Goal: Task Accomplishment & Management: Complete application form

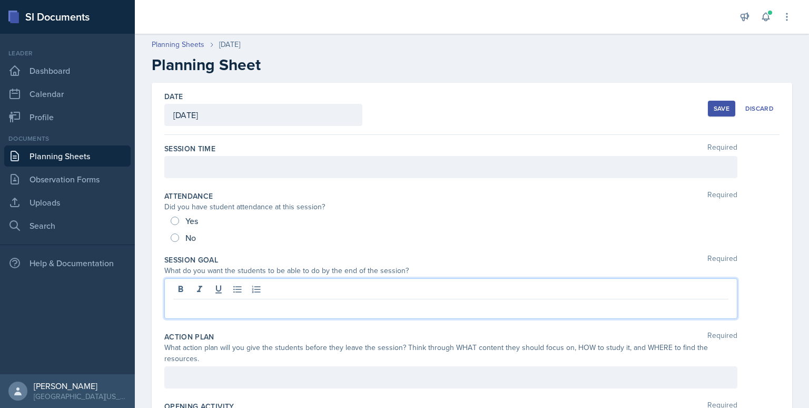
click at [329, 284] on div at bounding box center [450, 298] width 573 height 41
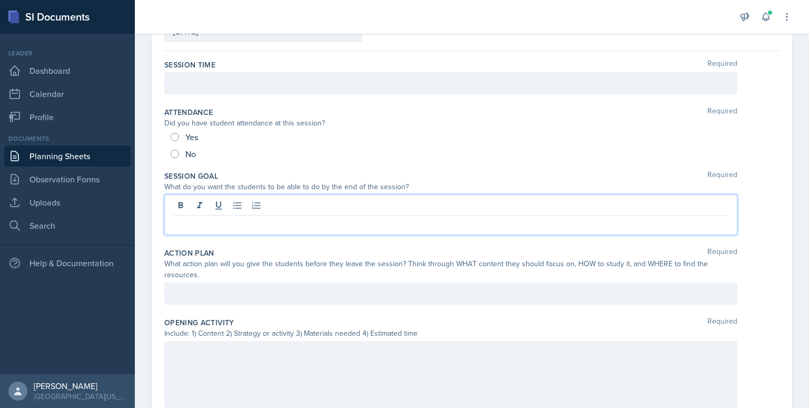
scroll to position [94, 0]
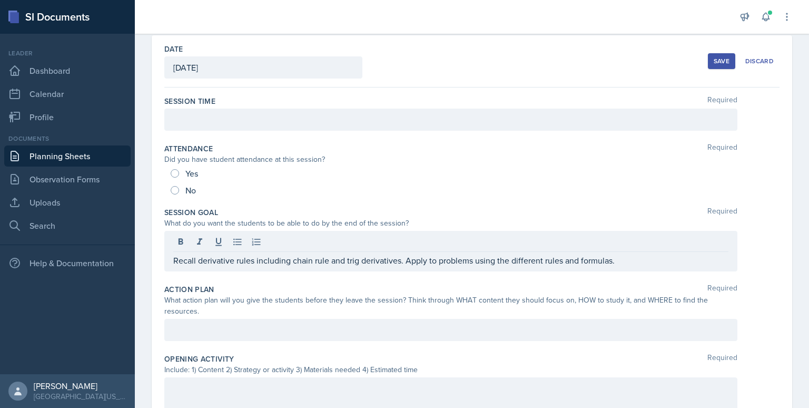
click at [259, 119] on p at bounding box center [450, 119] width 555 height 13
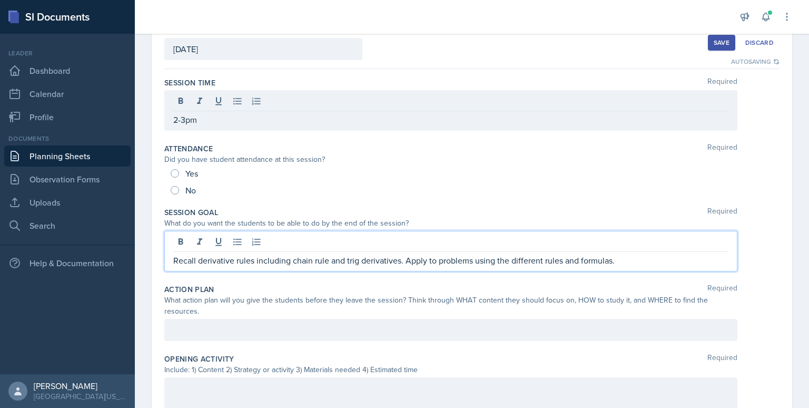
click at [630, 243] on div "Recall derivative rules including chain rule and trig derivatives. Apply to pro…" at bounding box center [450, 251] width 573 height 41
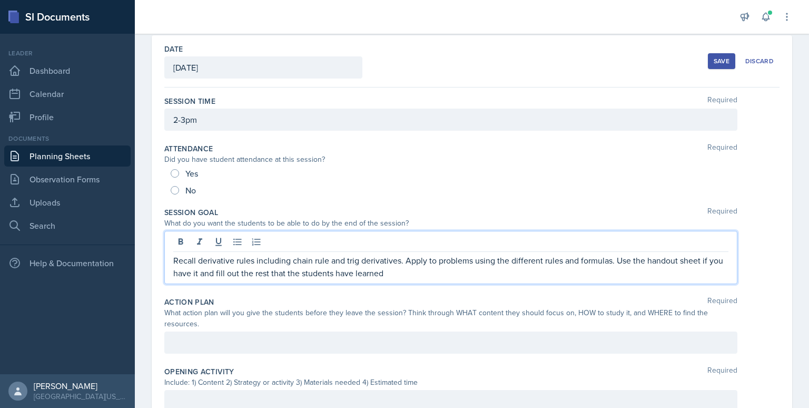
click at [187, 271] on p "Recall derivative rules including chain rule and trig derivatives. Apply to pro…" at bounding box center [450, 266] width 555 height 25
click at [419, 274] on p "Recall derivative rules including chain rule and trig derivatives. Apply to pro…" at bounding box center [450, 266] width 555 height 25
click at [234, 274] on p "Recall derivative rules including chain rule and trig derivatives. Apply to pro…" at bounding box center [450, 266] width 555 height 25
click at [253, 273] on p "Recall derivative rules including chain rule and trig derivatives. Apply to pro…" at bounding box center [450, 266] width 555 height 25
click at [381, 272] on p "Recall derivative rules including chain rule and trig derivatives. Apply to pro…" at bounding box center [450, 266] width 555 height 25
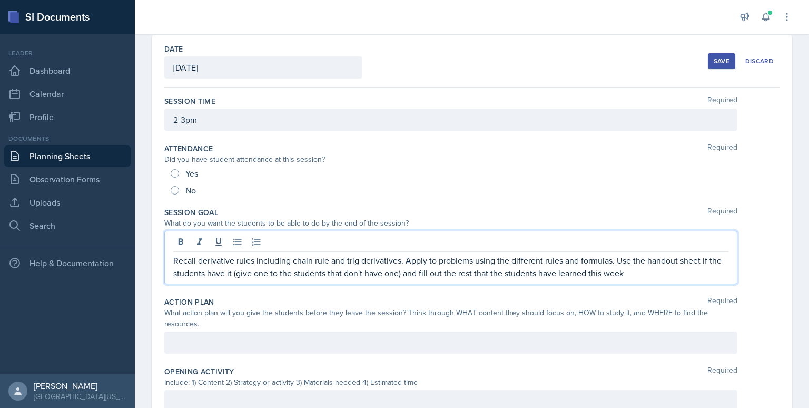
click at [649, 274] on p "Recall derivative rules including chain rule and trig derivatives. Apply to pro…" at bounding box center [450, 266] width 555 height 25
click at [237, 352] on div at bounding box center [450, 342] width 573 height 22
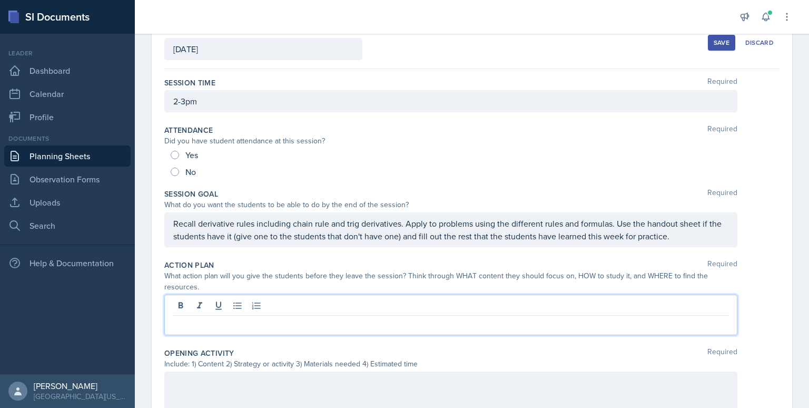
scroll to position [130, 0]
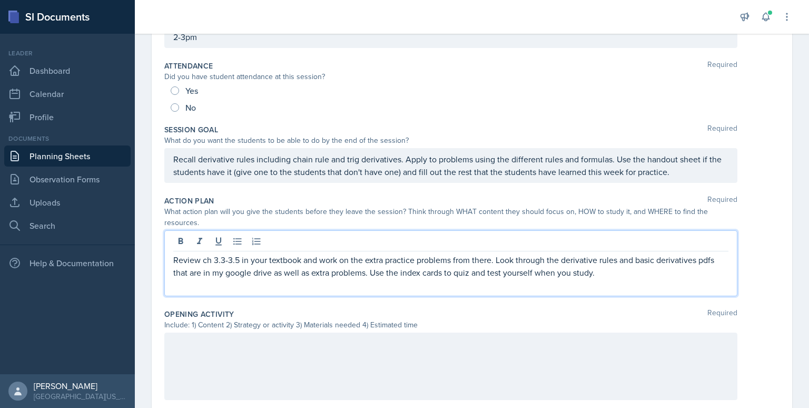
click at [238, 260] on p "Review ch 3.3-3.5 in your textbook and work on the extra practice problems from…" at bounding box center [450, 265] width 555 height 25
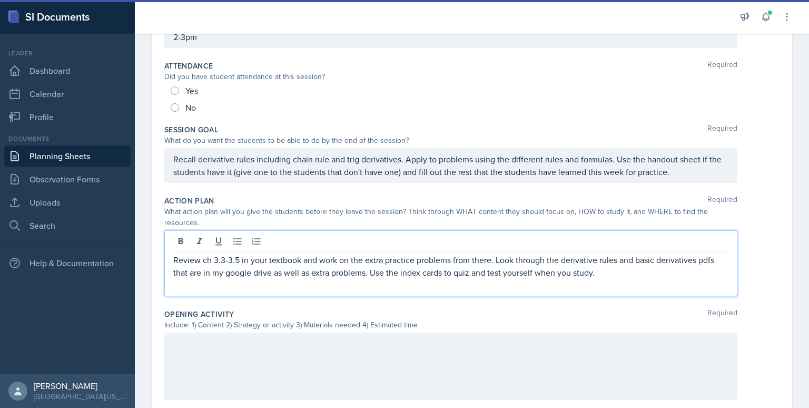
click at [490, 261] on p "Review ch 3.3-3.5 in your textbook and work on the extra practice problems from…" at bounding box center [450, 265] width 555 height 25
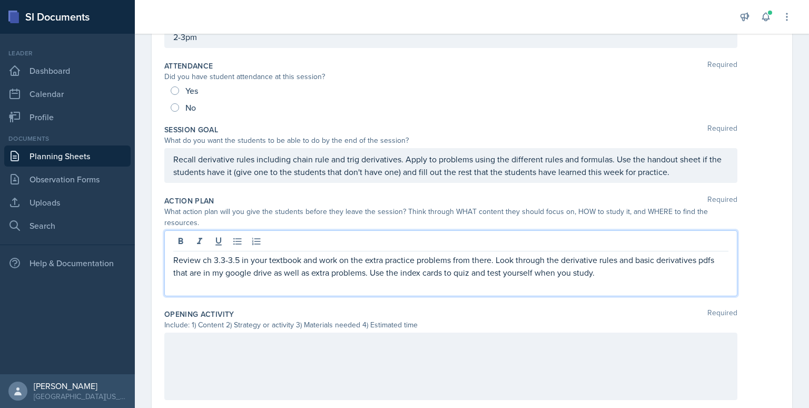
click at [369, 272] on p "Review ch 3.3-3.5 in your textbook and work on the extra practice problems from…" at bounding box center [450, 265] width 555 height 25
click at [367, 273] on p "Review ch 3.3-3.5 in your textbook and work on the extra practice problems from…" at bounding box center [450, 265] width 555 height 25
click at [290, 270] on p "Review ch 3.3-3.5 in your textbook and work on the extra practice problems from…" at bounding box center [450, 272] width 555 height 38
click at [293, 273] on p "Review ch 3.3-3.5 in your textbook and work on the extra practice problems from…" at bounding box center [450, 272] width 555 height 38
click at [558, 272] on p "Review ch 3.3-3.5 in your textbook and work on the extra practice problems from…" at bounding box center [450, 272] width 555 height 38
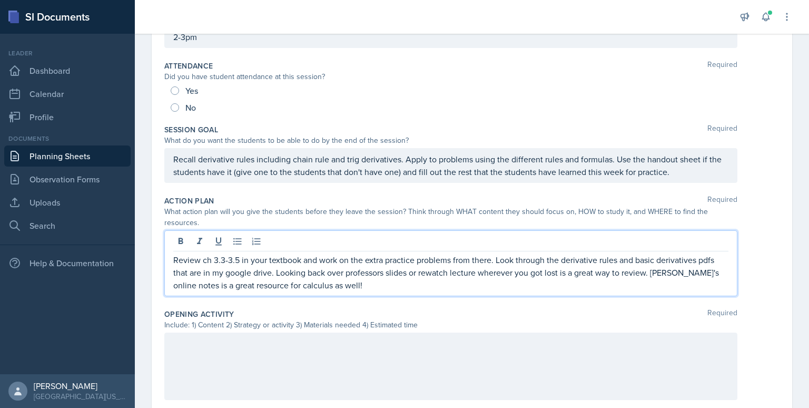
click at [372, 285] on p "Review ch 3.3-3.5 in your textbook and work on the extra practice problems from…" at bounding box center [450, 272] width 555 height 38
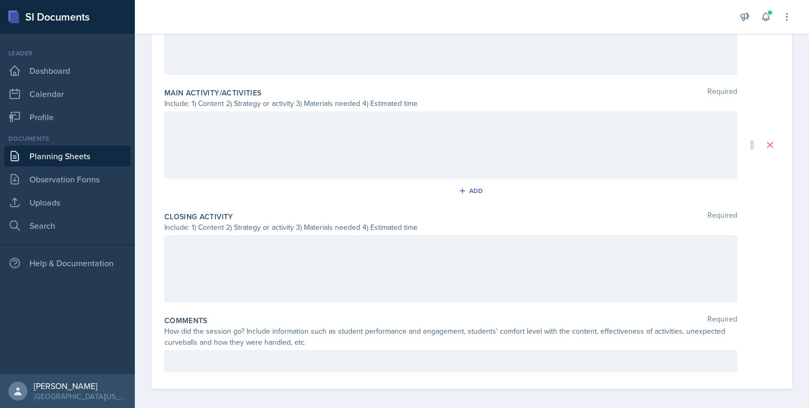
scroll to position [460, 0]
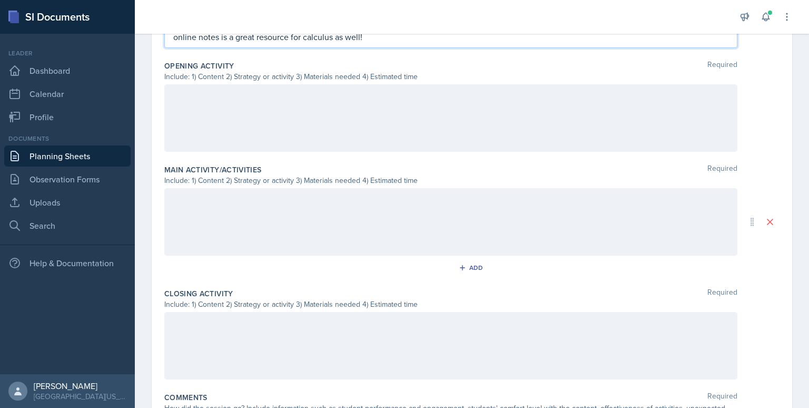
click at [258, 89] on p at bounding box center [450, 95] width 555 height 13
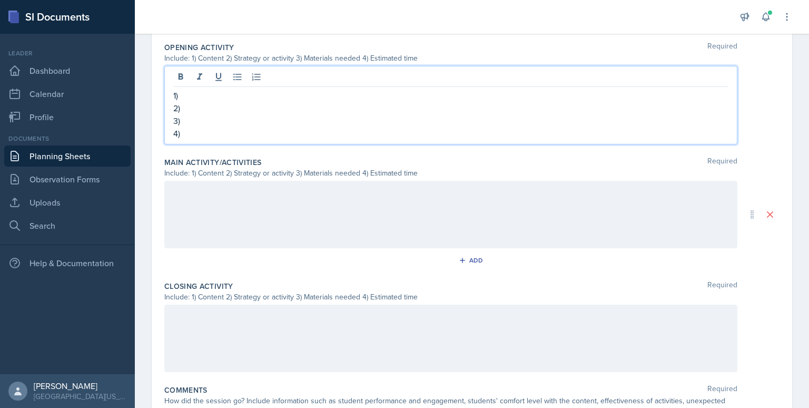
click at [177, 186] on div at bounding box center [450, 214] width 573 height 67
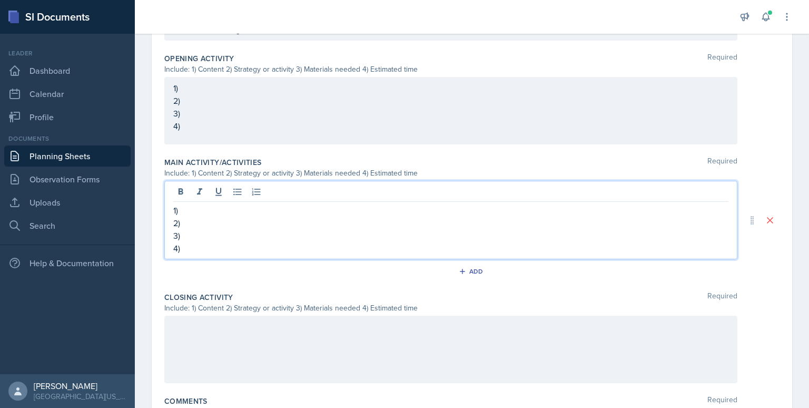
click at [200, 322] on div at bounding box center [450, 349] width 573 height 67
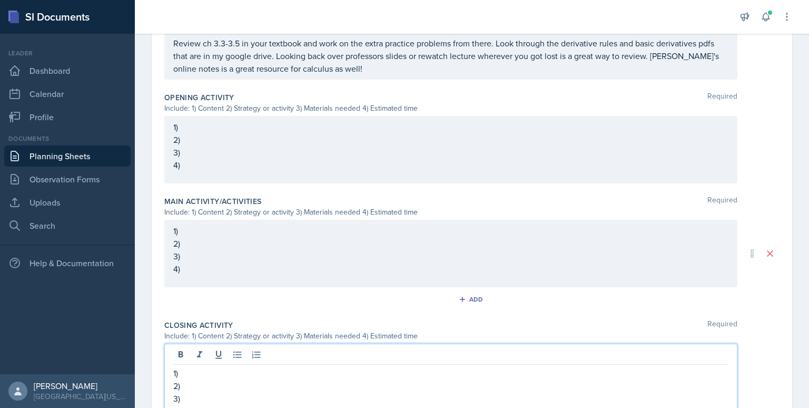
scroll to position [328, 0]
click at [207, 131] on p "1)" at bounding box center [450, 127] width 555 height 13
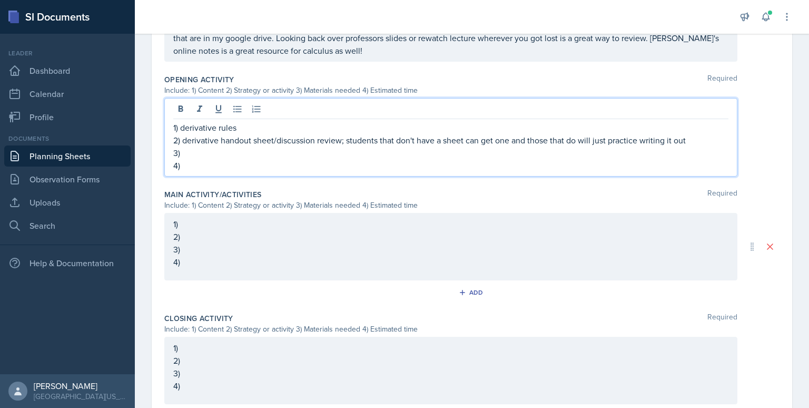
click at [190, 149] on p "3)" at bounding box center [450, 152] width 555 height 13
click at [231, 222] on div "1) 2) 3) 4)" at bounding box center [450, 246] width 573 height 67
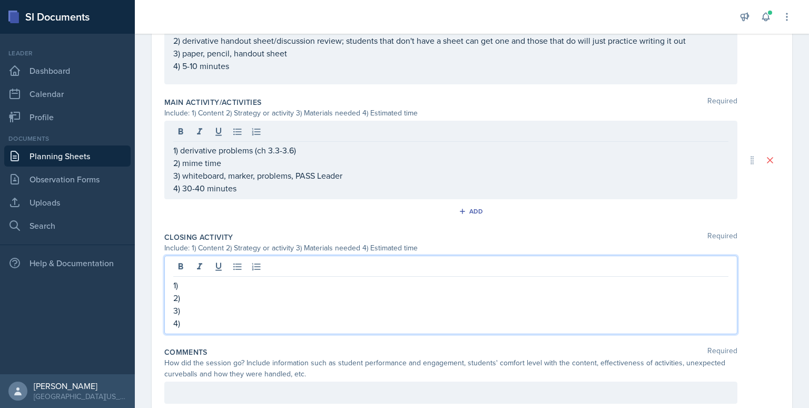
click at [225, 284] on p "1)" at bounding box center [450, 285] width 555 height 13
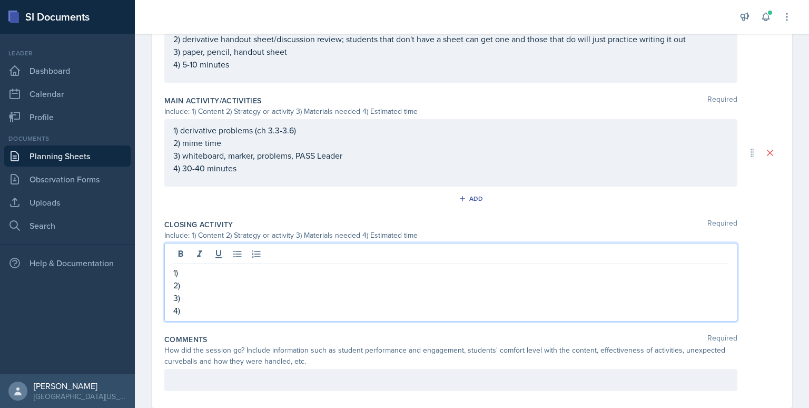
scroll to position [453, 0]
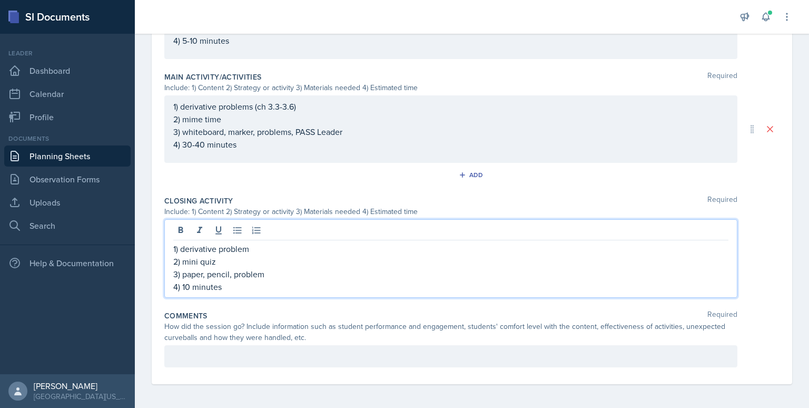
click at [217, 249] on p "1) derivative problem" at bounding box center [450, 248] width 555 height 13
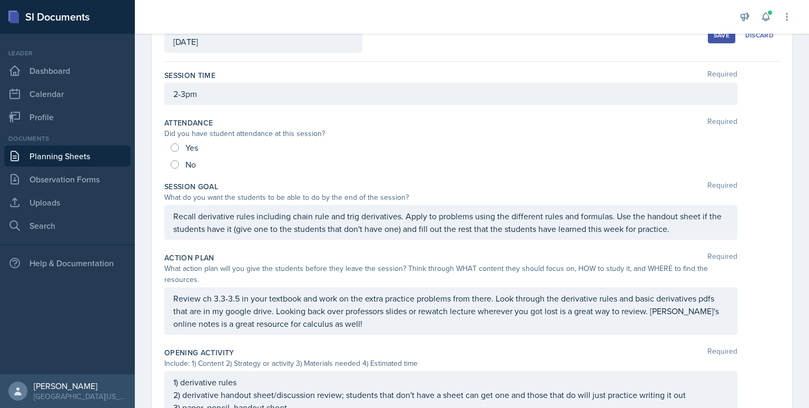
scroll to position [0, 0]
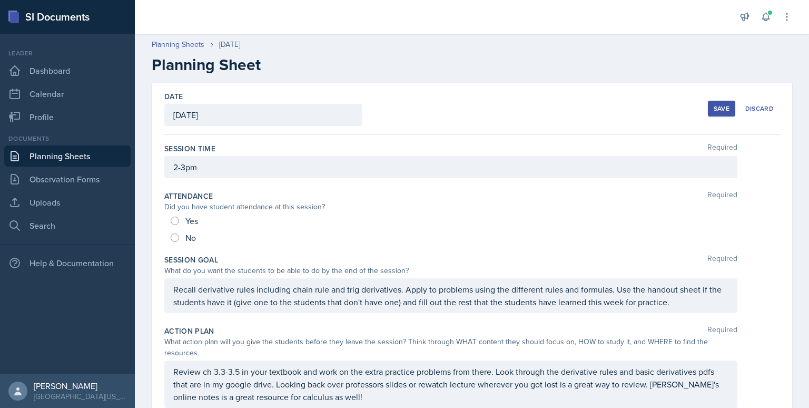
click at [714, 110] on div "Save" at bounding box center [722, 108] width 16 height 8
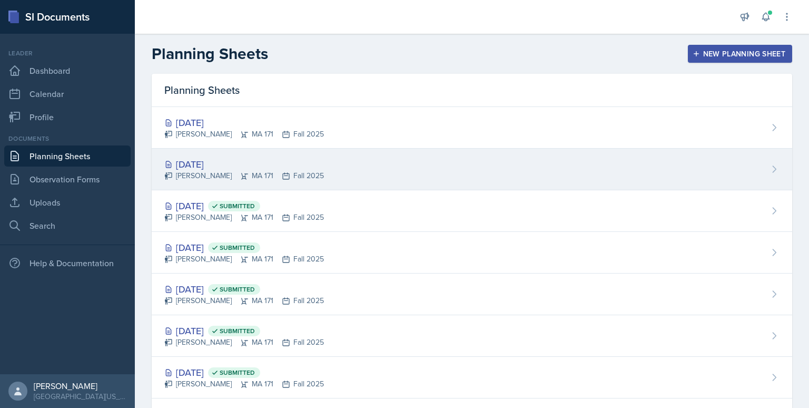
click at [315, 163] on div "[DATE] [PERSON_NAME] MA 171 Fall 2025" at bounding box center [472, 170] width 641 height 42
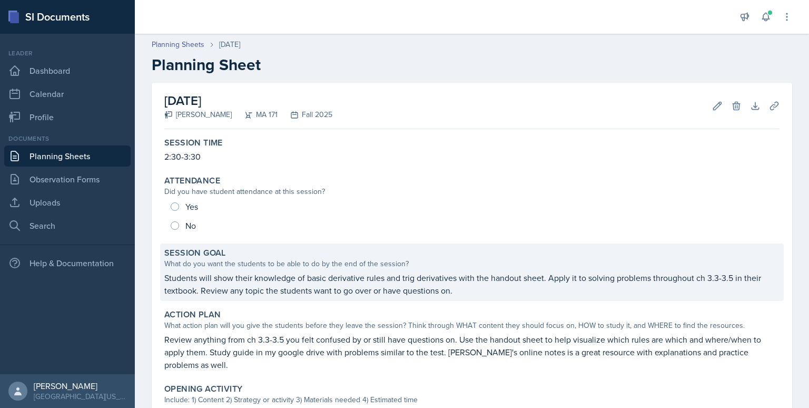
scroll to position [31, 0]
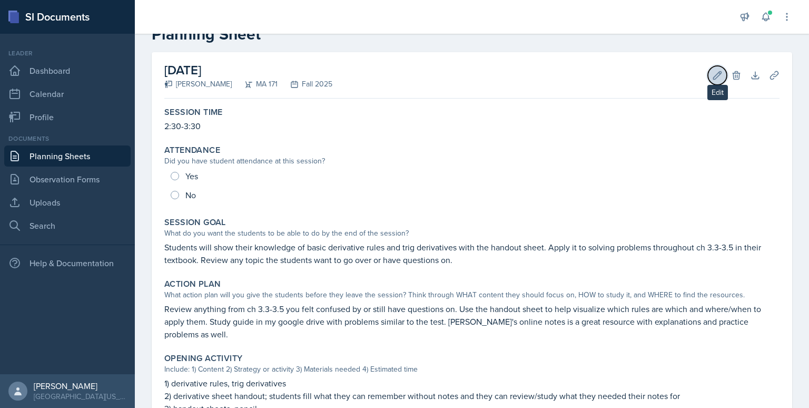
click at [714, 76] on icon at bounding box center [718, 75] width 8 height 8
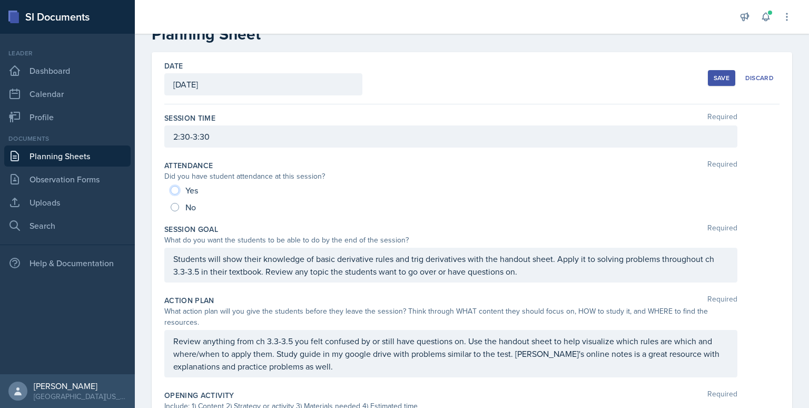
click at [174, 193] on input "Yes" at bounding box center [175, 190] width 8 height 8
radio input "true"
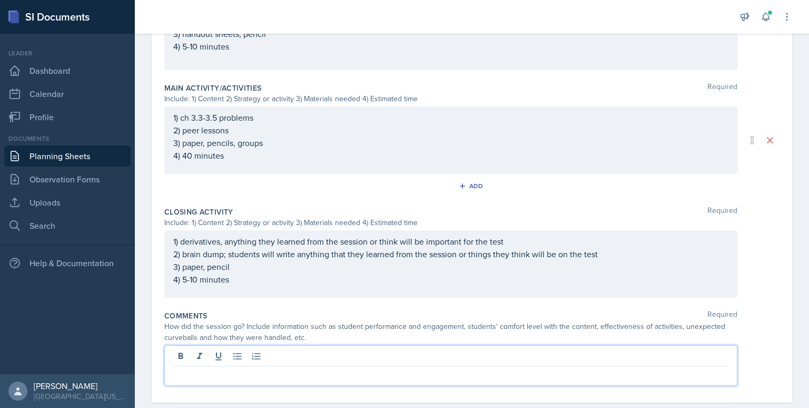
click at [263, 368] on p at bounding box center [450, 374] width 555 height 13
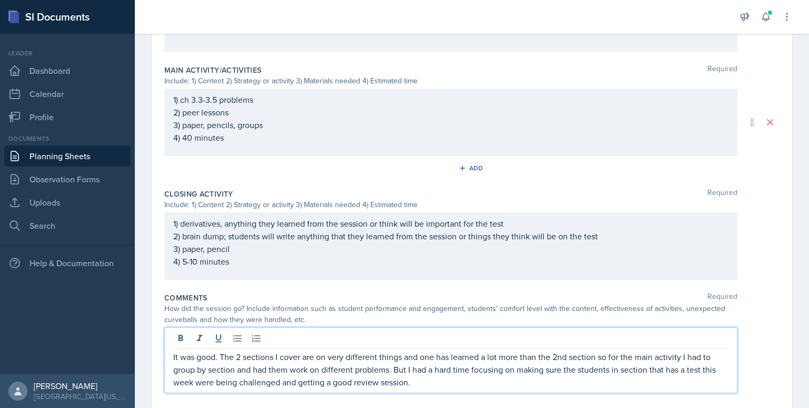
scroll to position [490, 0]
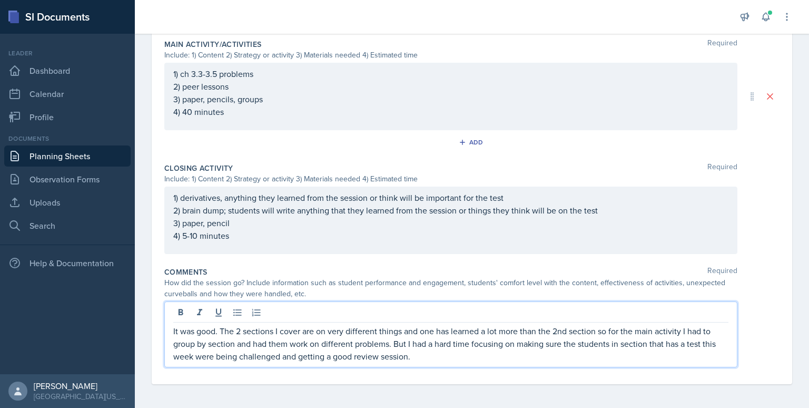
click at [410, 357] on p "It was good. The 2 sections I cover are on very different things and one has le…" at bounding box center [450, 344] width 555 height 38
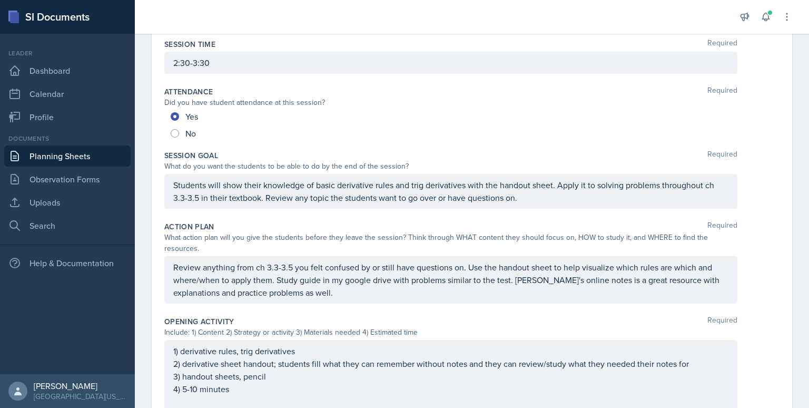
scroll to position [0, 0]
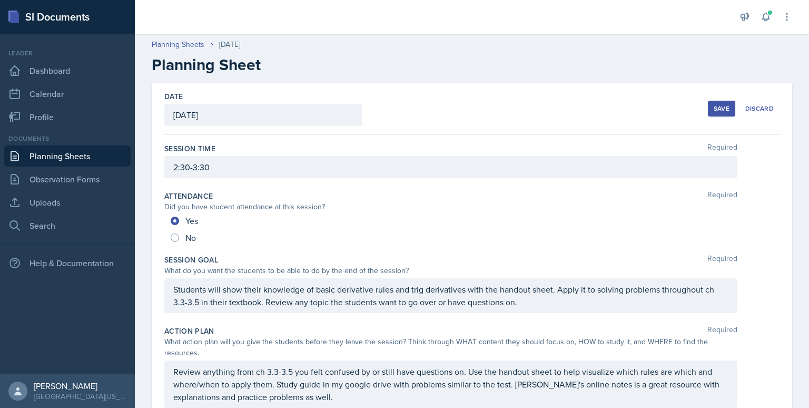
click at [714, 109] on div "Save" at bounding box center [722, 108] width 16 height 8
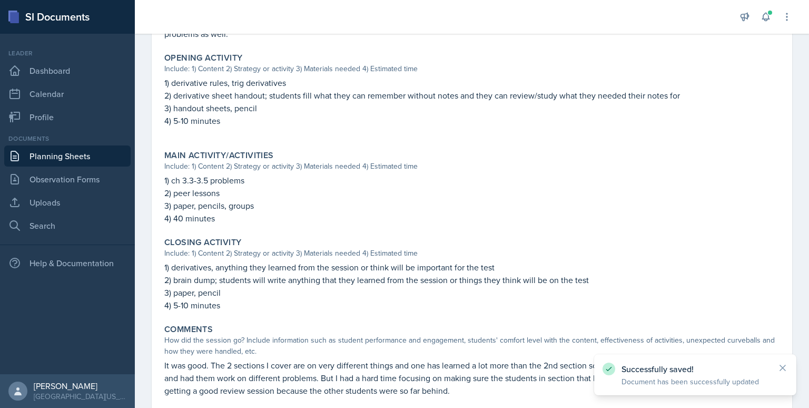
scroll to position [379, 0]
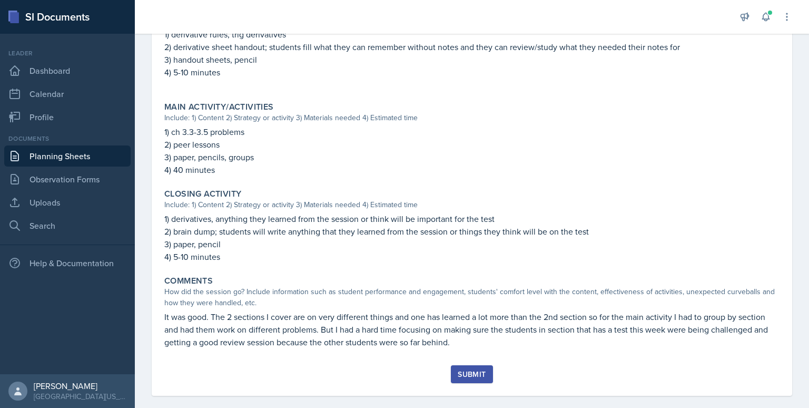
click at [470, 370] on div "Submit" at bounding box center [472, 374] width 28 height 8
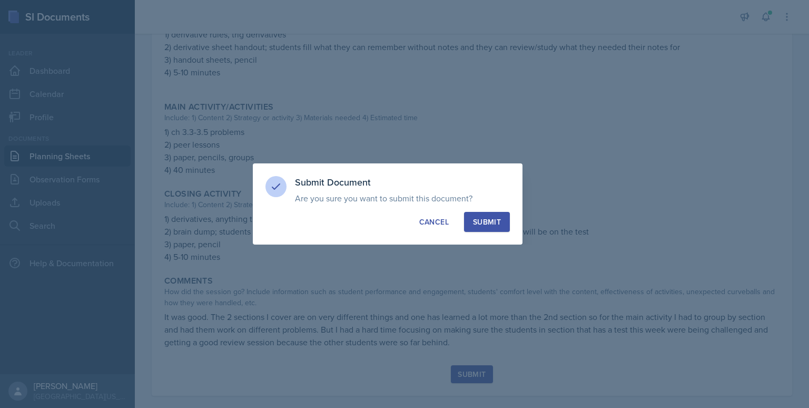
click at [486, 220] on div "Submit" at bounding box center [487, 222] width 28 height 11
radio input "true"
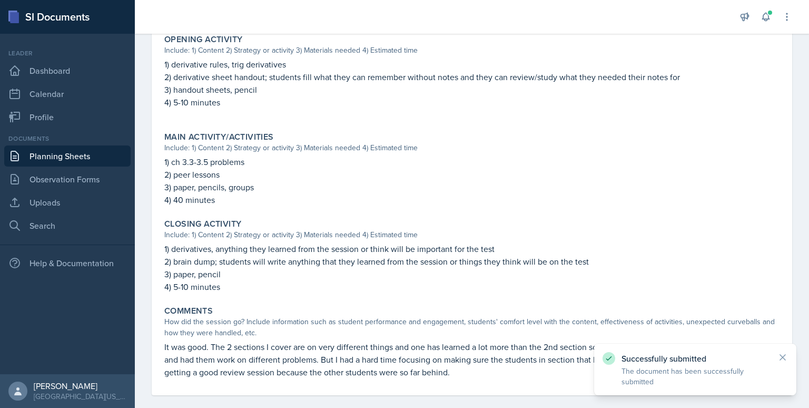
scroll to position [134, 0]
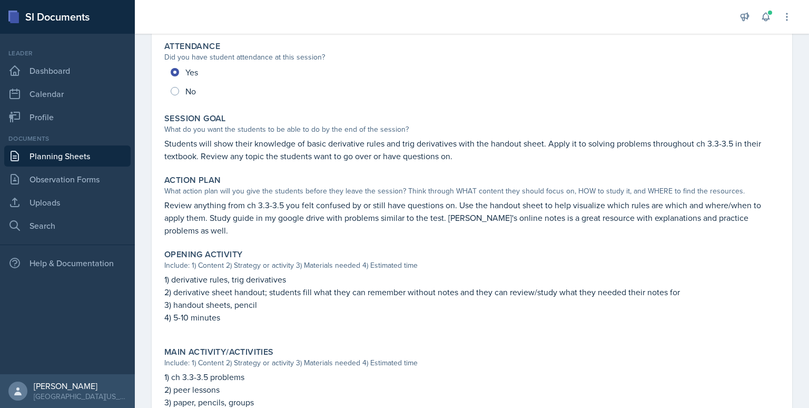
click at [89, 160] on link "Planning Sheets" at bounding box center [67, 155] width 126 height 21
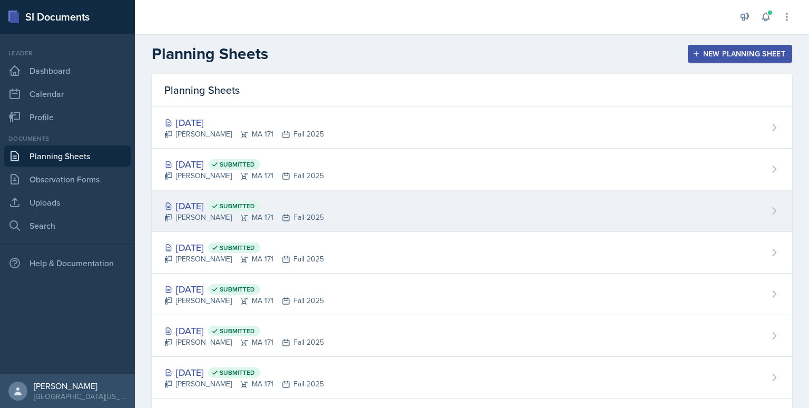
click at [316, 203] on div "[DATE] Submitted [PERSON_NAME] MA 171 Fall 2025" at bounding box center [472, 211] width 641 height 42
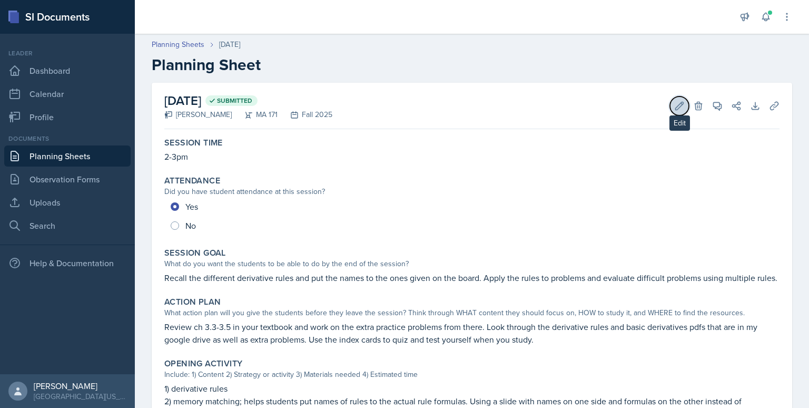
click at [674, 110] on icon at bounding box center [679, 106] width 11 height 11
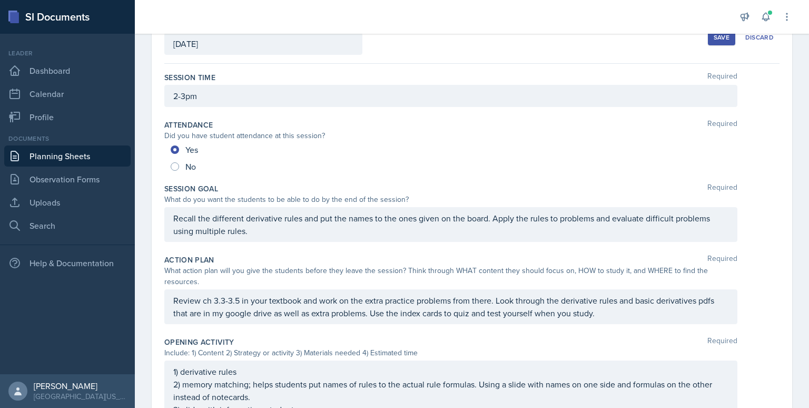
scroll to position [90, 0]
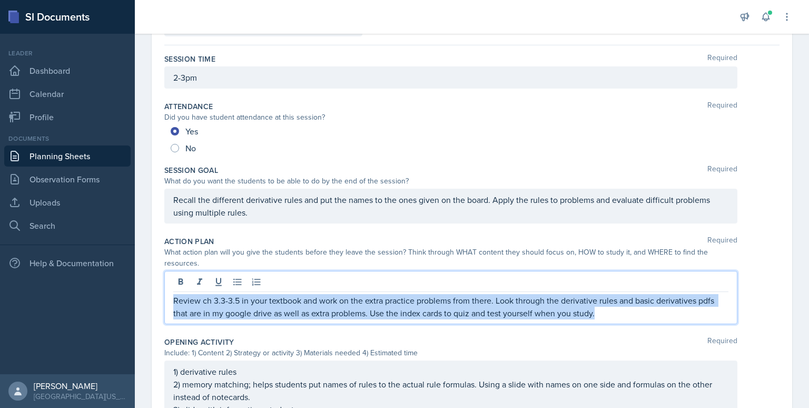
drag, startPoint x: 598, startPoint y: 312, endPoint x: 150, endPoint y: 282, distance: 449.3
click at [150, 282] on div "Date [DATE] [DATE] 31 1 2 3 4 5 6 7 8 9 10 11 12 13 14 15 16 17 18 19 20 21 22 …" at bounding box center [472, 398] width 674 height 810
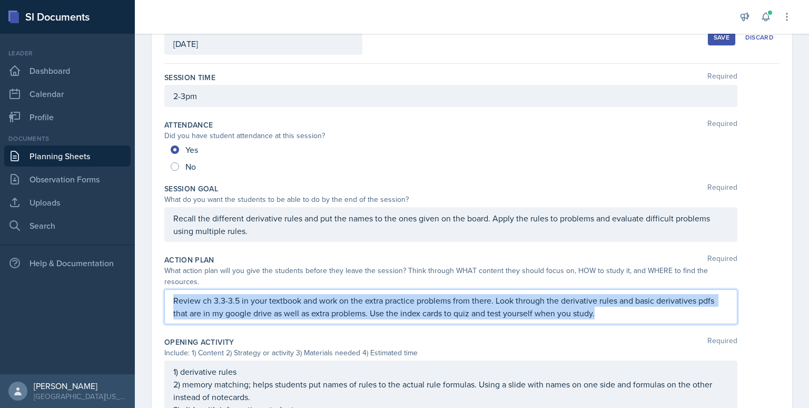
copy p "Review ch 3.3-3.5 in your textbook and work on the extra practice problems from…"
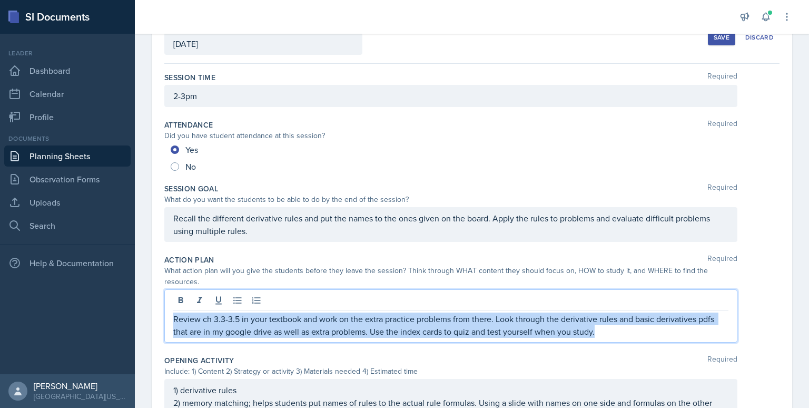
scroll to position [90, 0]
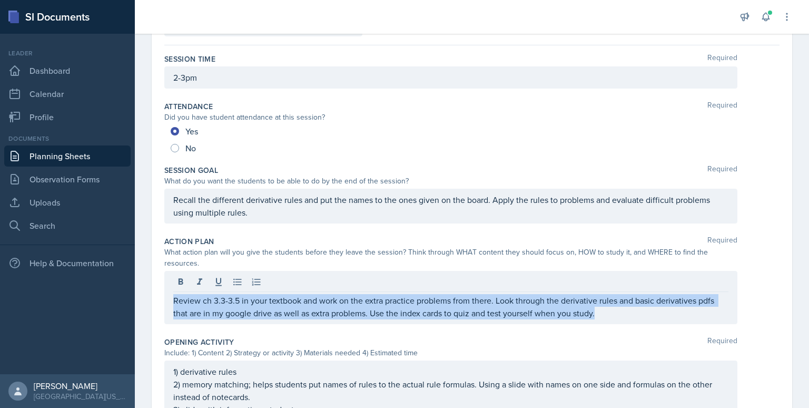
click at [88, 158] on link "Planning Sheets" at bounding box center [67, 155] width 126 height 21
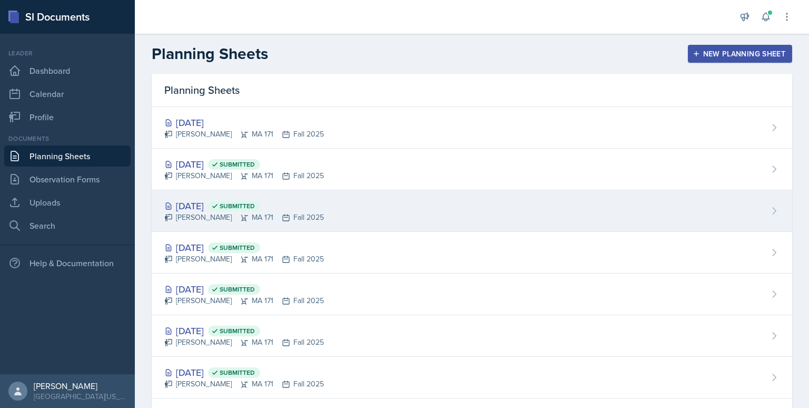
scroll to position [28, 0]
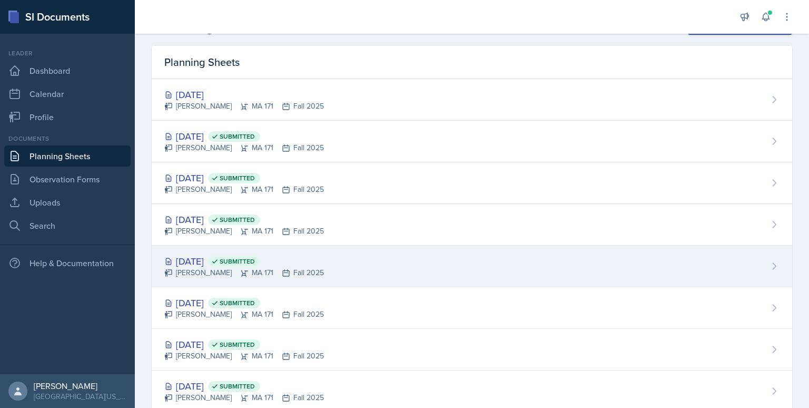
click at [302, 272] on div "[PERSON_NAME] MA 171 Fall 2025" at bounding box center [244, 272] width 160 height 11
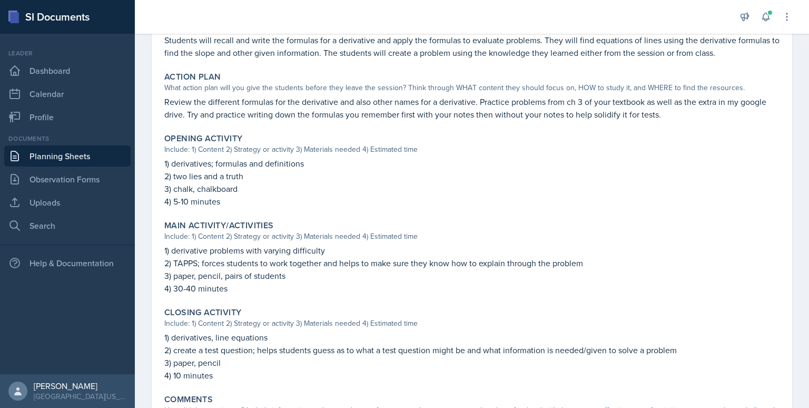
scroll to position [237, 0]
click at [53, 155] on link "Planning Sheets" at bounding box center [67, 155] width 126 height 21
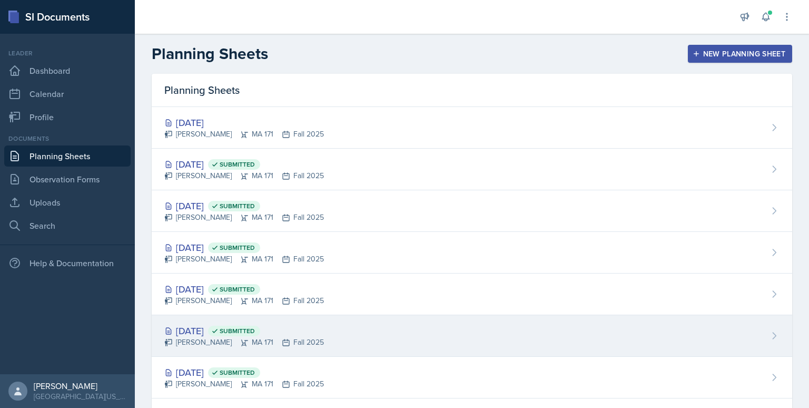
click at [333, 331] on div "[DATE] Submitted [PERSON_NAME] MA 171 Fall 2025" at bounding box center [472, 336] width 641 height 42
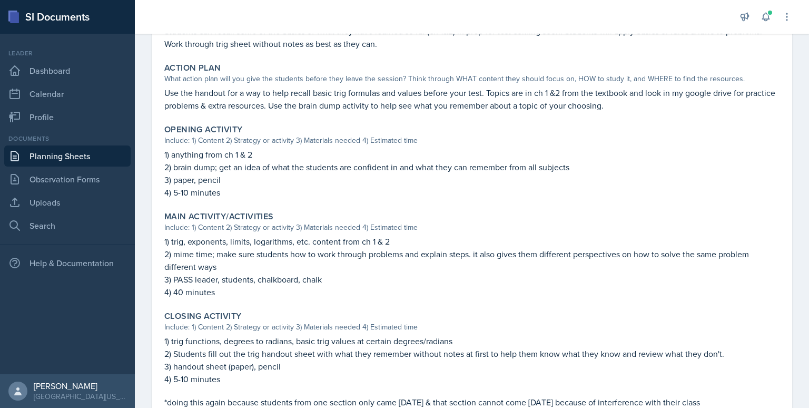
scroll to position [246, 0]
click at [79, 154] on link "Planning Sheets" at bounding box center [67, 155] width 126 height 21
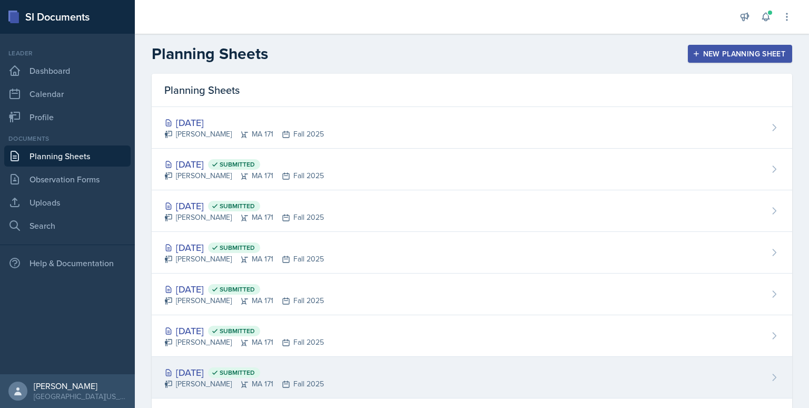
click at [324, 375] on div "[DATE] Submitted [PERSON_NAME] MA 171 Fall 2025" at bounding box center [472, 378] width 641 height 42
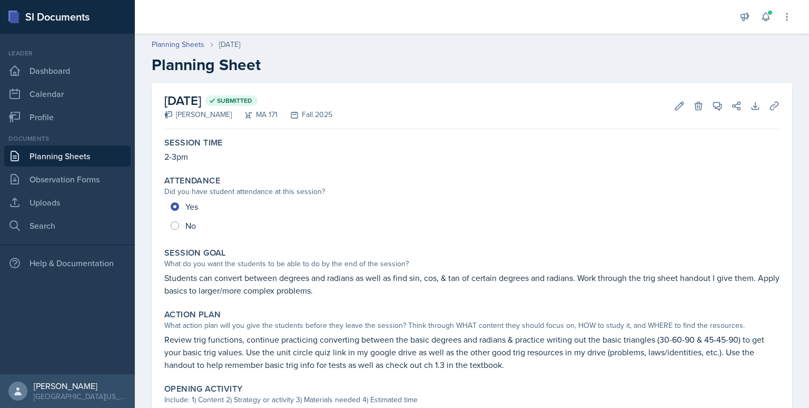
scroll to position [351, 0]
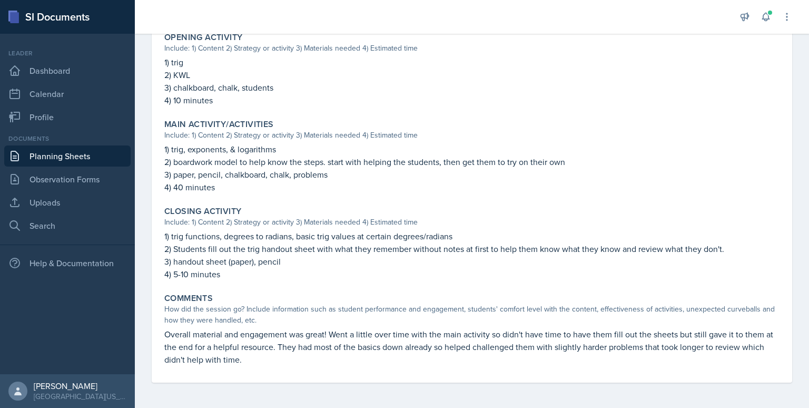
click at [106, 159] on link "Planning Sheets" at bounding box center [67, 155] width 126 height 21
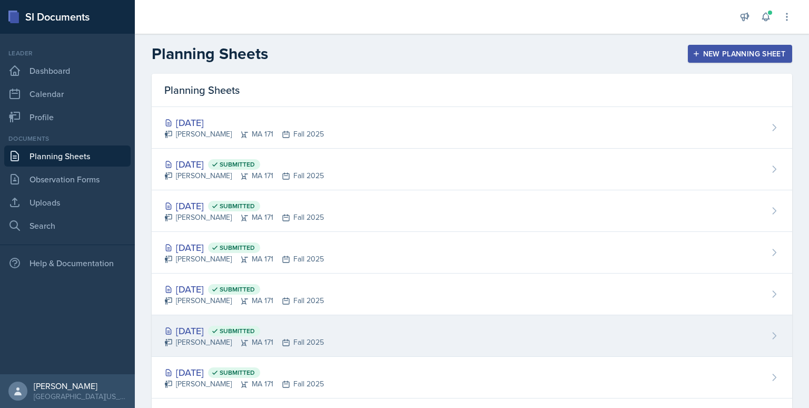
scroll to position [102, 0]
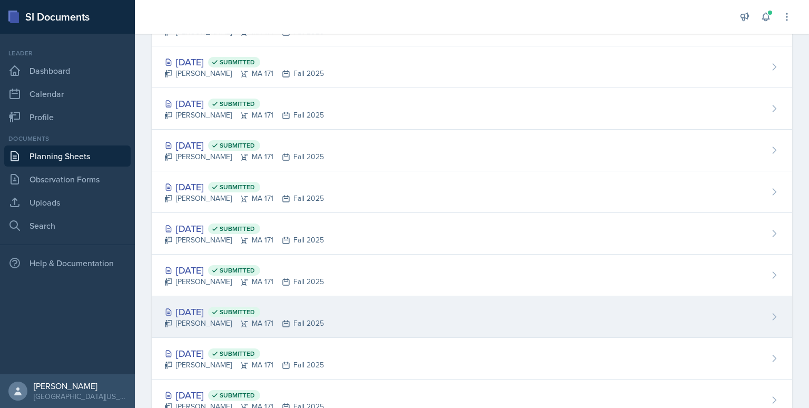
click at [329, 313] on div "[DATE] Submitted [PERSON_NAME] MA 171 Fall 2025" at bounding box center [472, 317] width 641 height 42
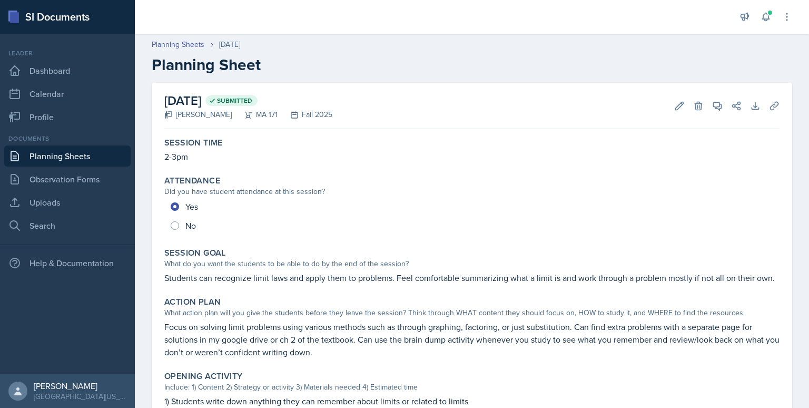
click at [81, 161] on link "Planning Sheets" at bounding box center [67, 155] width 126 height 21
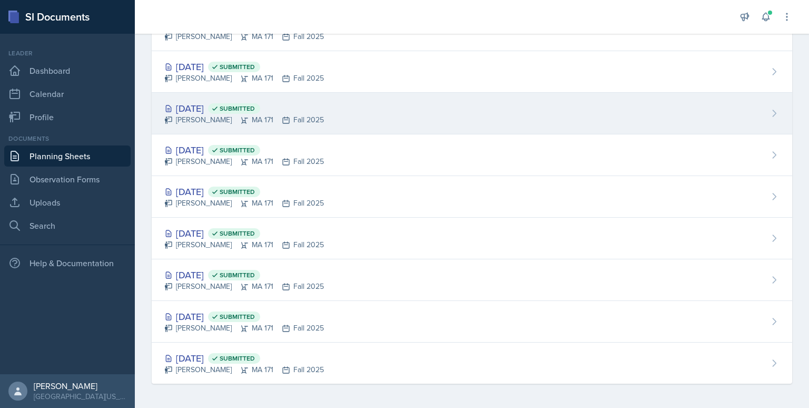
scroll to position [139, 0]
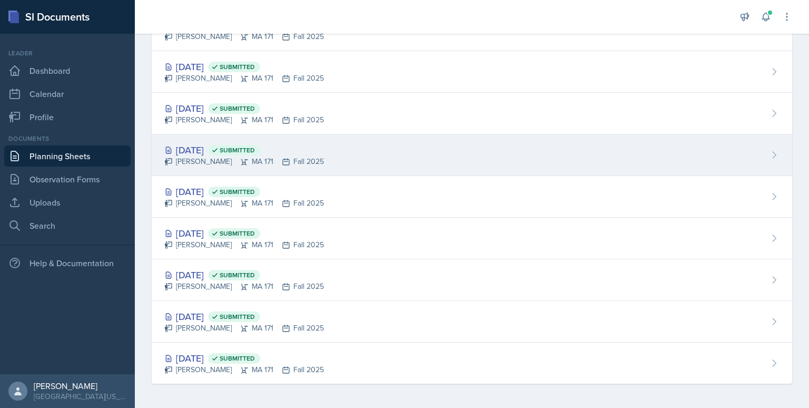
click at [341, 154] on div "[DATE] Submitted [PERSON_NAME] MA 171 Fall 2025" at bounding box center [472, 155] width 641 height 42
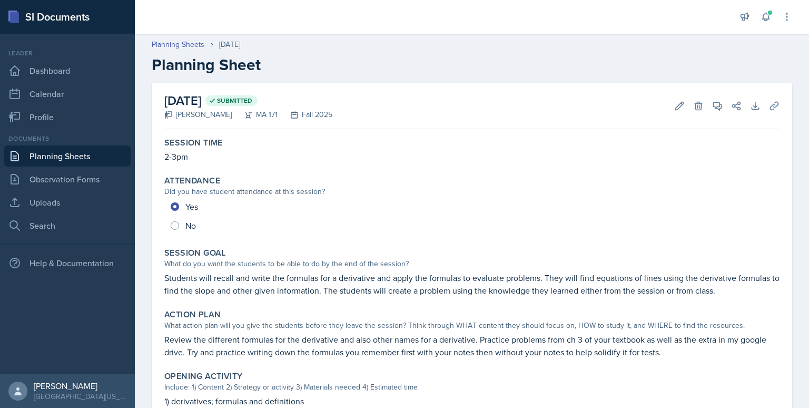
click at [99, 153] on link "Planning Sheets" at bounding box center [67, 155] width 126 height 21
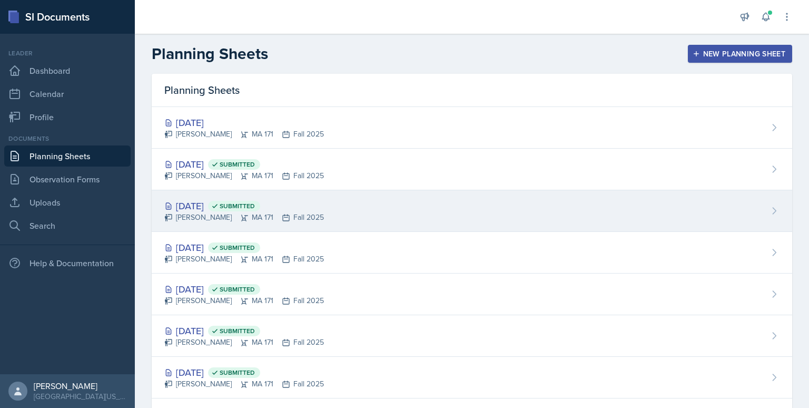
click at [355, 201] on div "[DATE] Submitted [PERSON_NAME] MA 171 Fall 2025" at bounding box center [472, 211] width 641 height 42
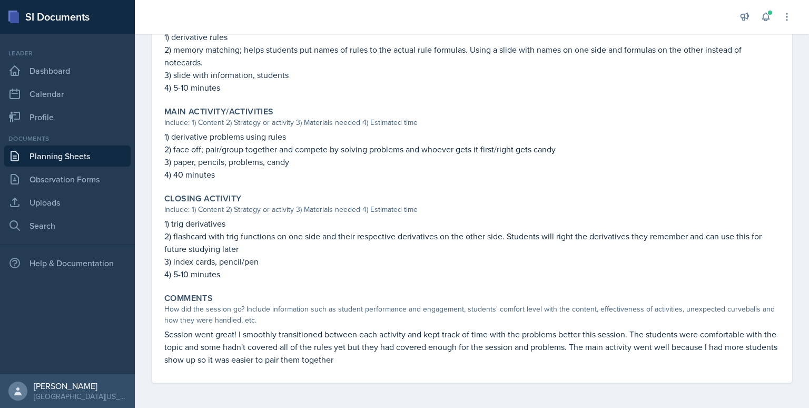
scroll to position [364, 0]
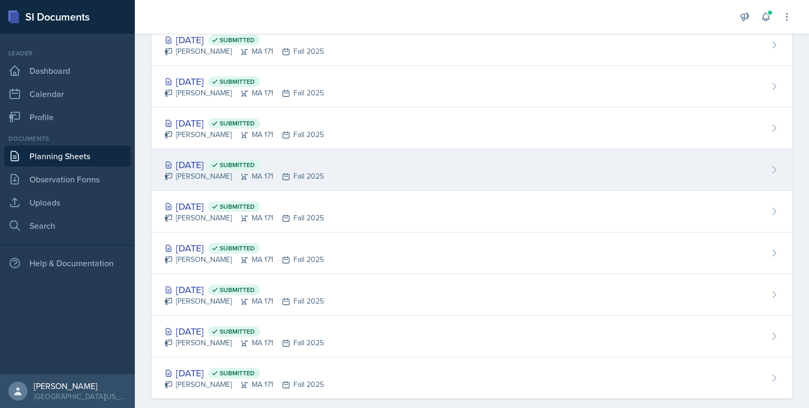
scroll to position [126, 0]
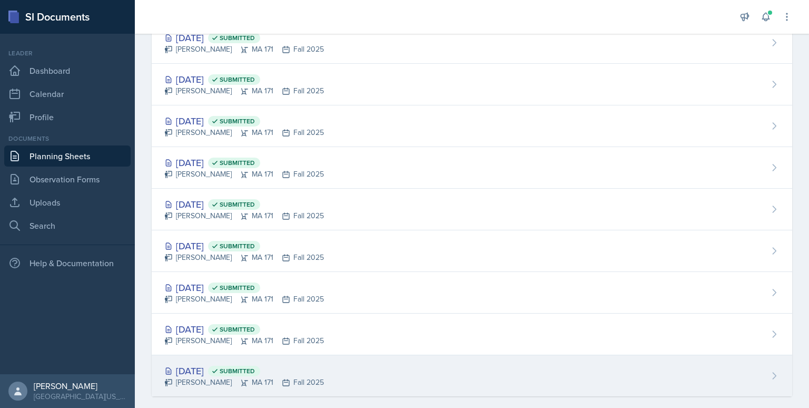
click at [361, 380] on div "[DATE] Submitted [PERSON_NAME] MA 171 Fall 2025" at bounding box center [472, 375] width 641 height 41
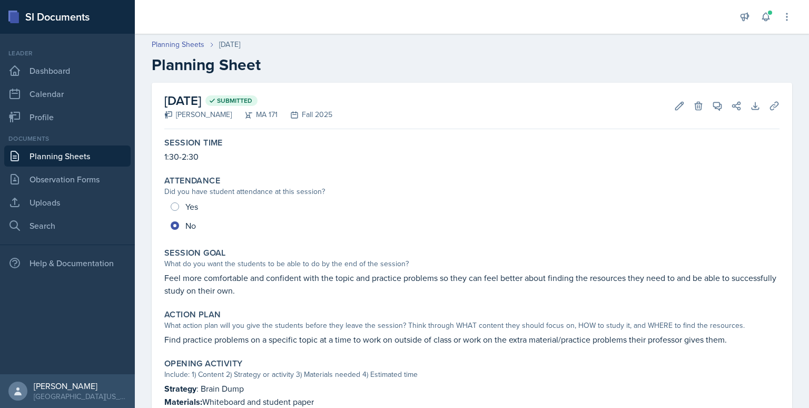
click at [86, 160] on link "Planning Sheets" at bounding box center [67, 155] width 126 height 21
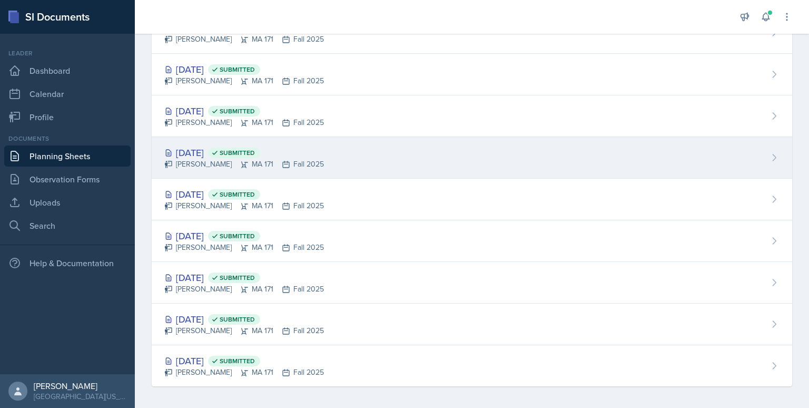
scroll to position [135, 0]
click at [310, 173] on div "[DATE] Submitted [PERSON_NAME] MA 171 Fall 2025" at bounding box center [472, 159] width 641 height 42
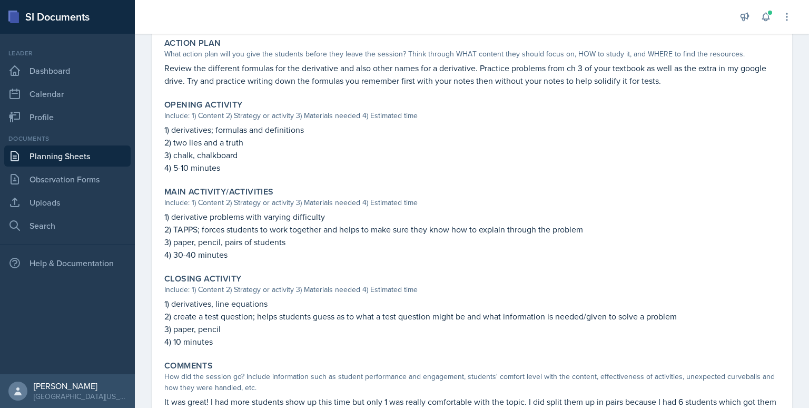
scroll to position [351, 0]
